Goal: Entertainment & Leisure: Consume media (video, audio)

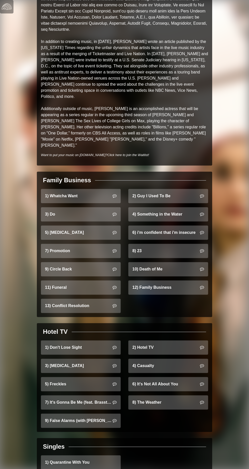
scroll to position [327, 0]
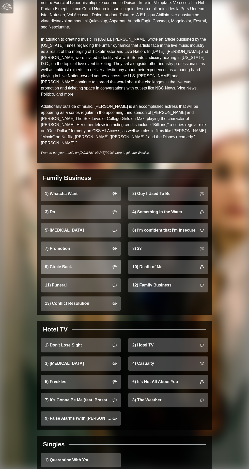
click at [50, 260] on link "9) Circle Back" at bounding box center [81, 267] width 80 height 14
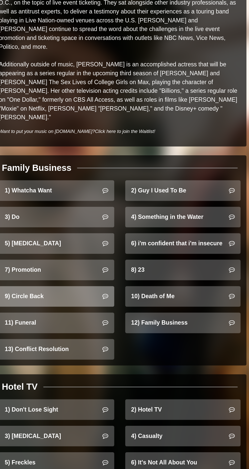
scroll to position [329, 0]
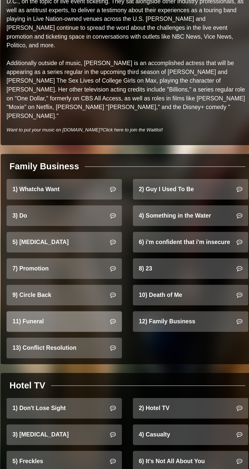
click at [97, 276] on link "11) Funeral" at bounding box center [81, 283] width 80 height 14
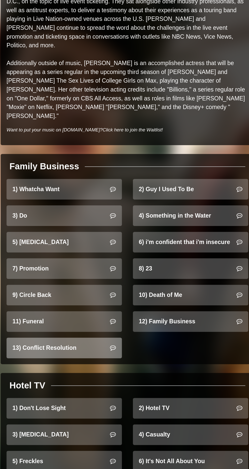
click at [79, 294] on link "13) Conflict Resolution" at bounding box center [81, 301] width 80 height 14
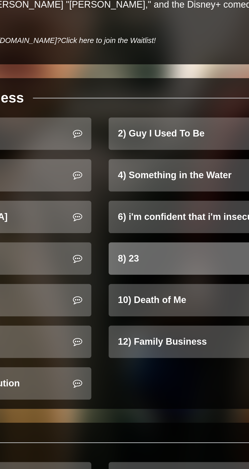
click at [155, 239] on link "8) 23" at bounding box center [168, 246] width 80 height 14
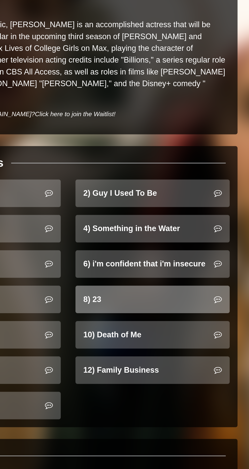
scroll to position [302, 0]
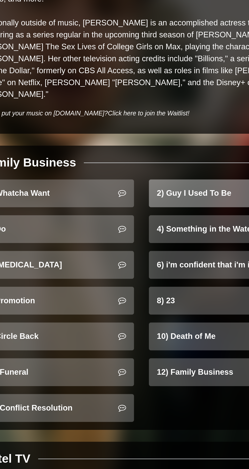
click at [157, 211] on link "2) Guy I Used To Be" at bounding box center [168, 218] width 80 height 14
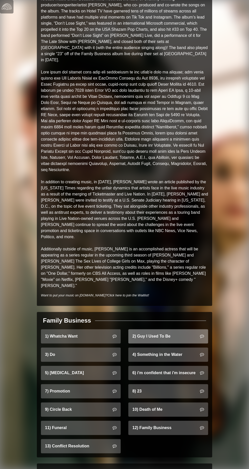
scroll to position [0, 0]
